Goal: Information Seeking & Learning: Learn about a topic

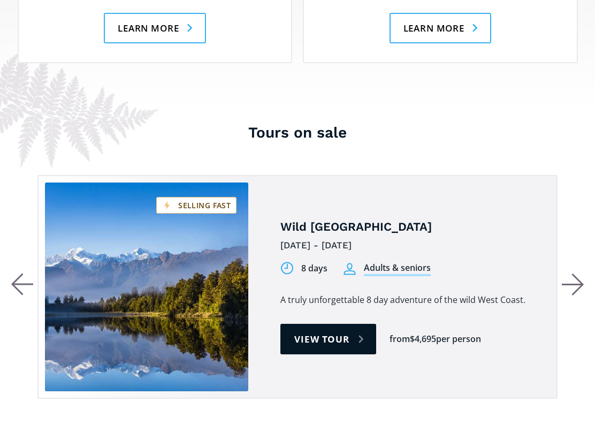
click at [576, 273] on icon "button" at bounding box center [573, 284] width 22 height 23
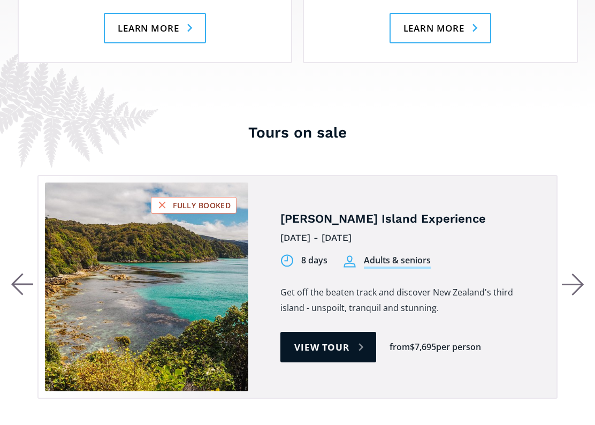
scroll to position [1931, 0]
click at [573, 273] on icon "button" at bounding box center [573, 284] width 22 height 23
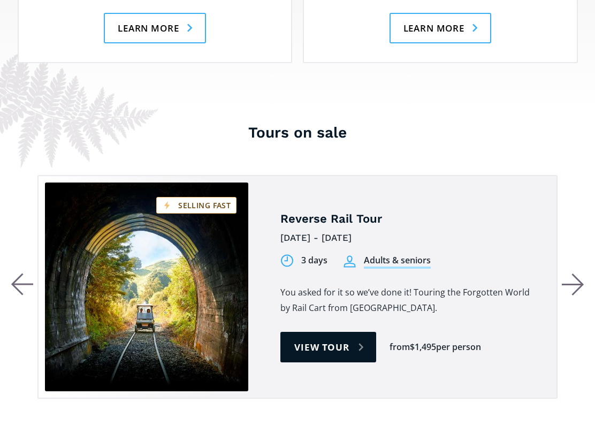
click at [318, 332] on link "View tour" at bounding box center [328, 347] width 96 height 30
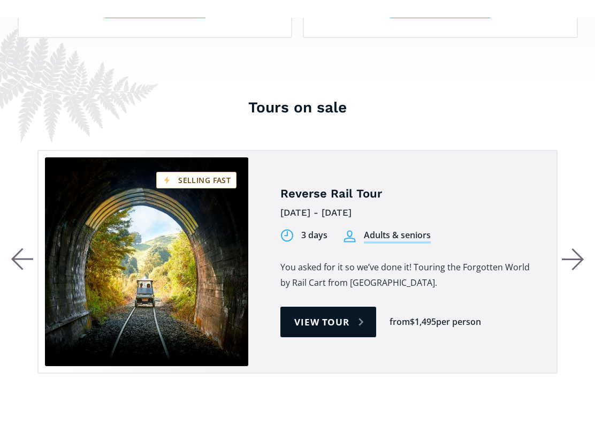
scroll to position [1941, 0]
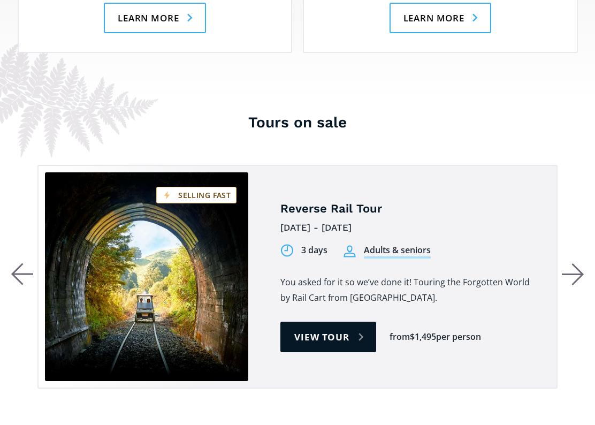
click at [573, 263] on icon "button" at bounding box center [573, 274] width 22 height 23
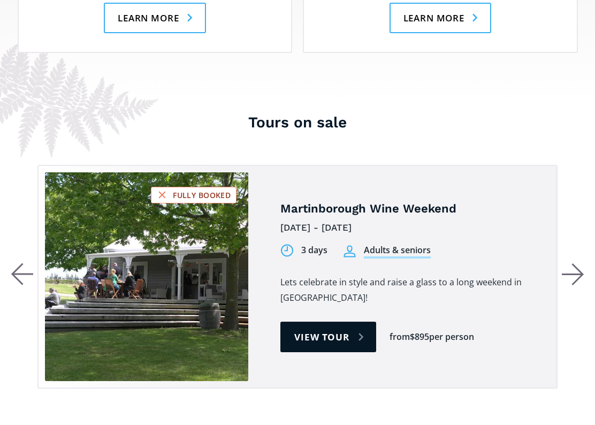
click at [574, 263] on icon "button" at bounding box center [573, 274] width 22 height 23
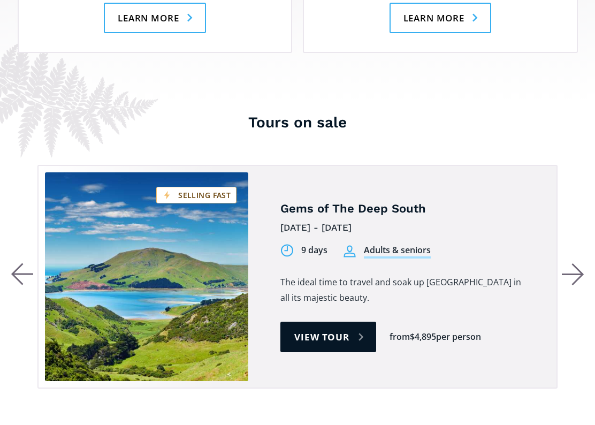
click at [574, 264] on icon "button" at bounding box center [577, 274] width 11 height 21
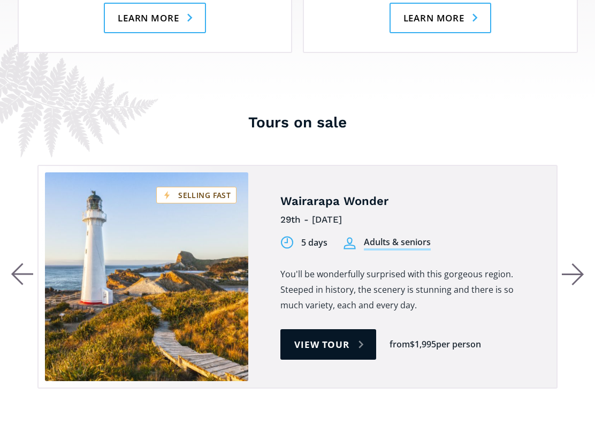
click at [576, 263] on icon "button" at bounding box center [573, 274] width 22 height 23
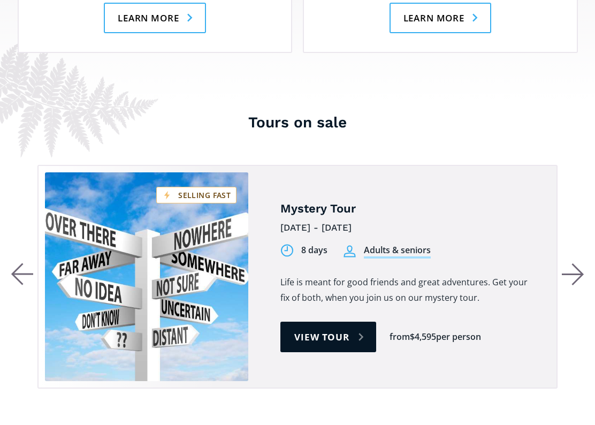
click at [17, 263] on icon "button" at bounding box center [22, 274] width 22 height 22
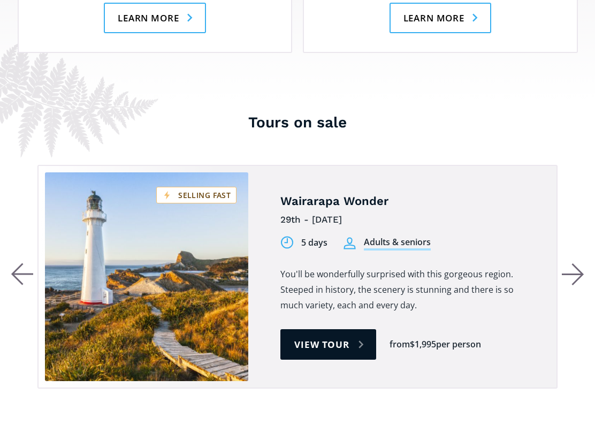
click at [576, 263] on icon "button" at bounding box center [573, 274] width 22 height 23
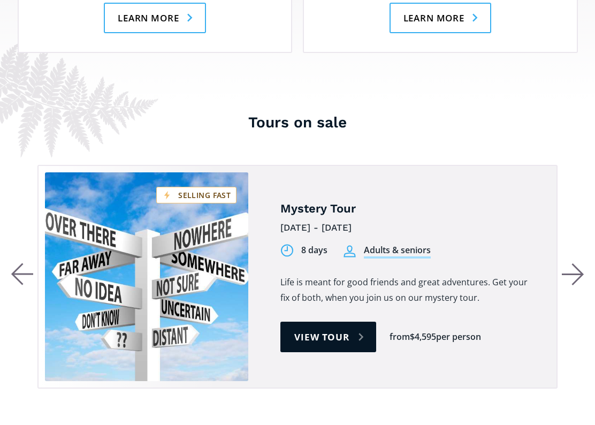
click at [577, 264] on icon "button" at bounding box center [577, 274] width 11 height 21
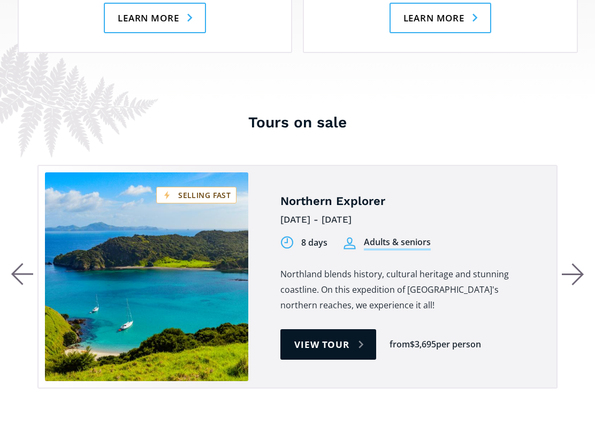
click at [579, 263] on icon "button" at bounding box center [573, 274] width 22 height 23
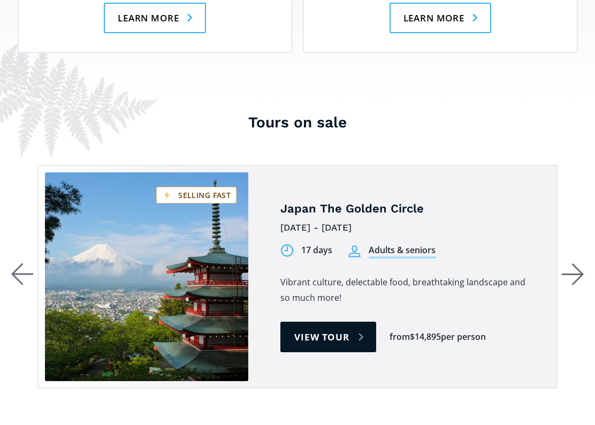
click at [572, 263] on icon "button" at bounding box center [573, 274] width 22 height 23
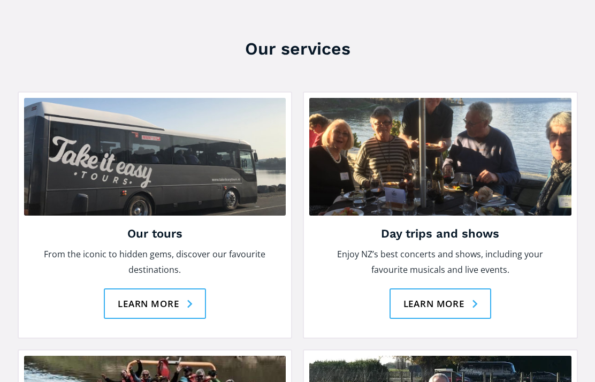
scroll to position [1395, 0]
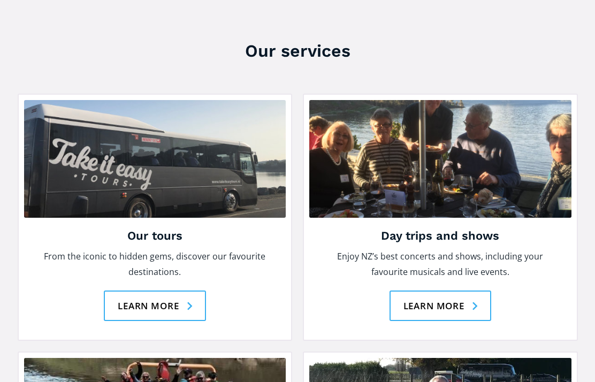
click at [470, 290] on link "Learn more" at bounding box center [440, 305] width 102 height 30
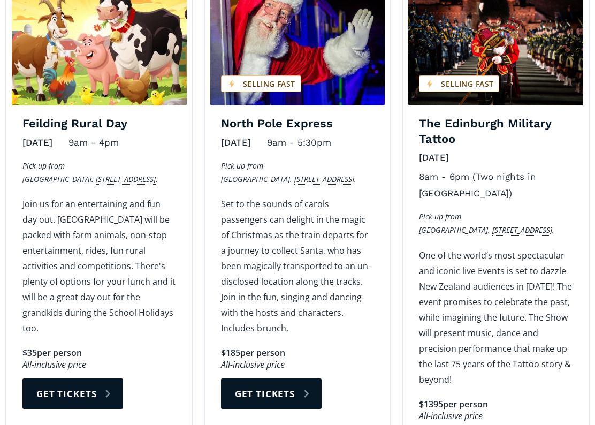
scroll to position [1338, 0]
